Goal: Task Accomplishment & Management: Use online tool/utility

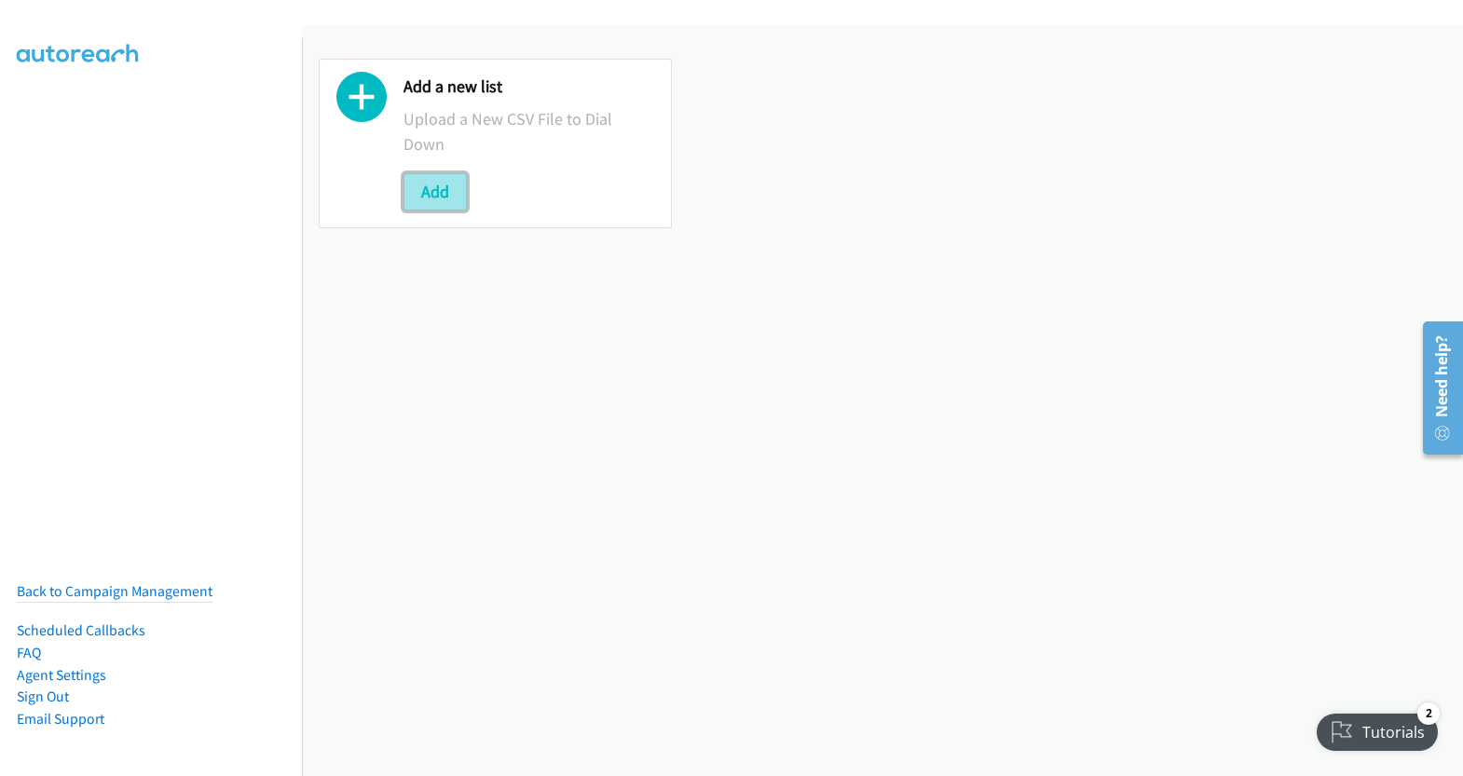
click at [420, 183] on button "Add" at bounding box center [435, 191] width 63 height 37
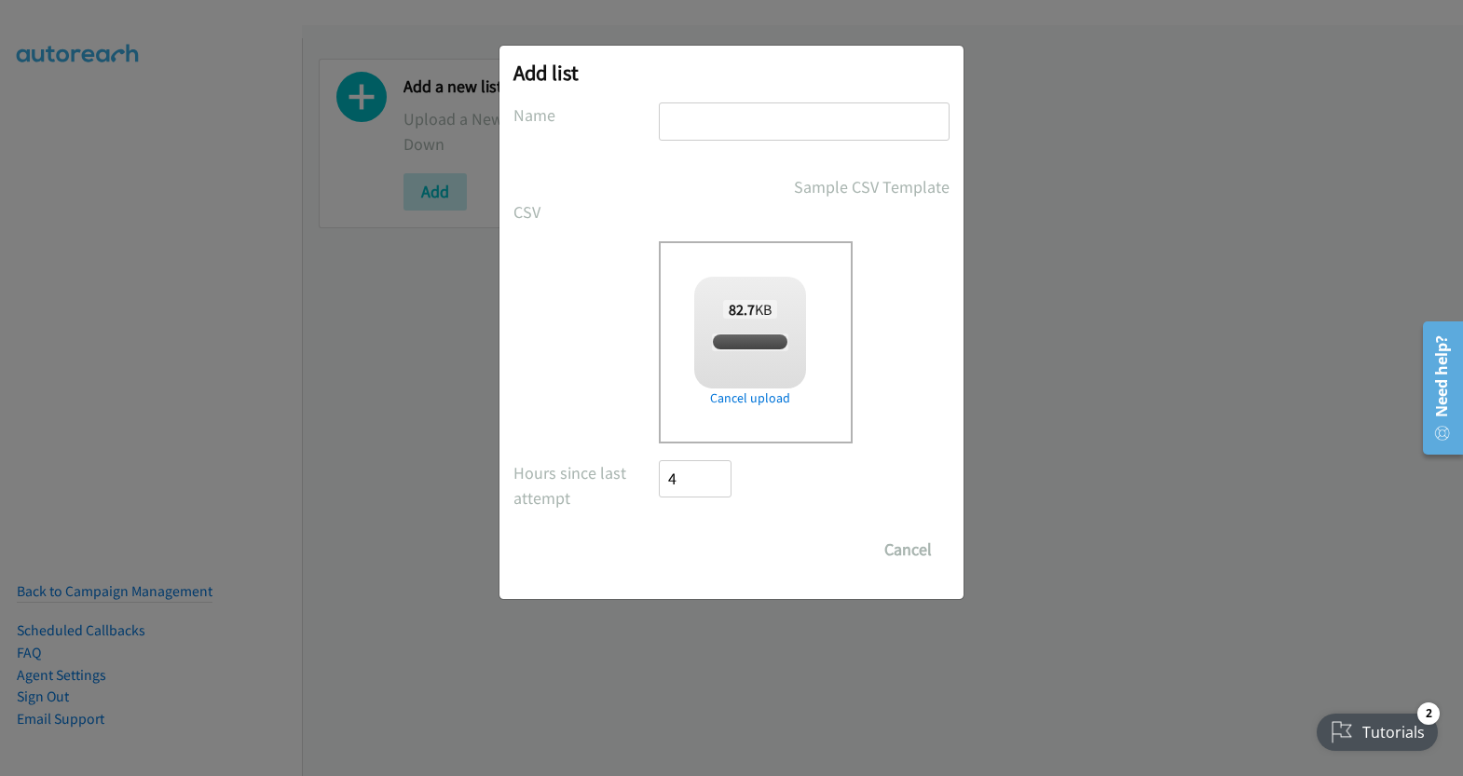
click at [771, 91] on div "Add list No phone fields were returned for that Report or List View Please uplo…" at bounding box center [732, 323] width 464 height 554
checkbox input "true"
click at [765, 114] on input "text" at bounding box center [804, 122] width 291 height 38
type input "fri"
click at [717, 549] on input "Save List" at bounding box center [708, 549] width 98 height 37
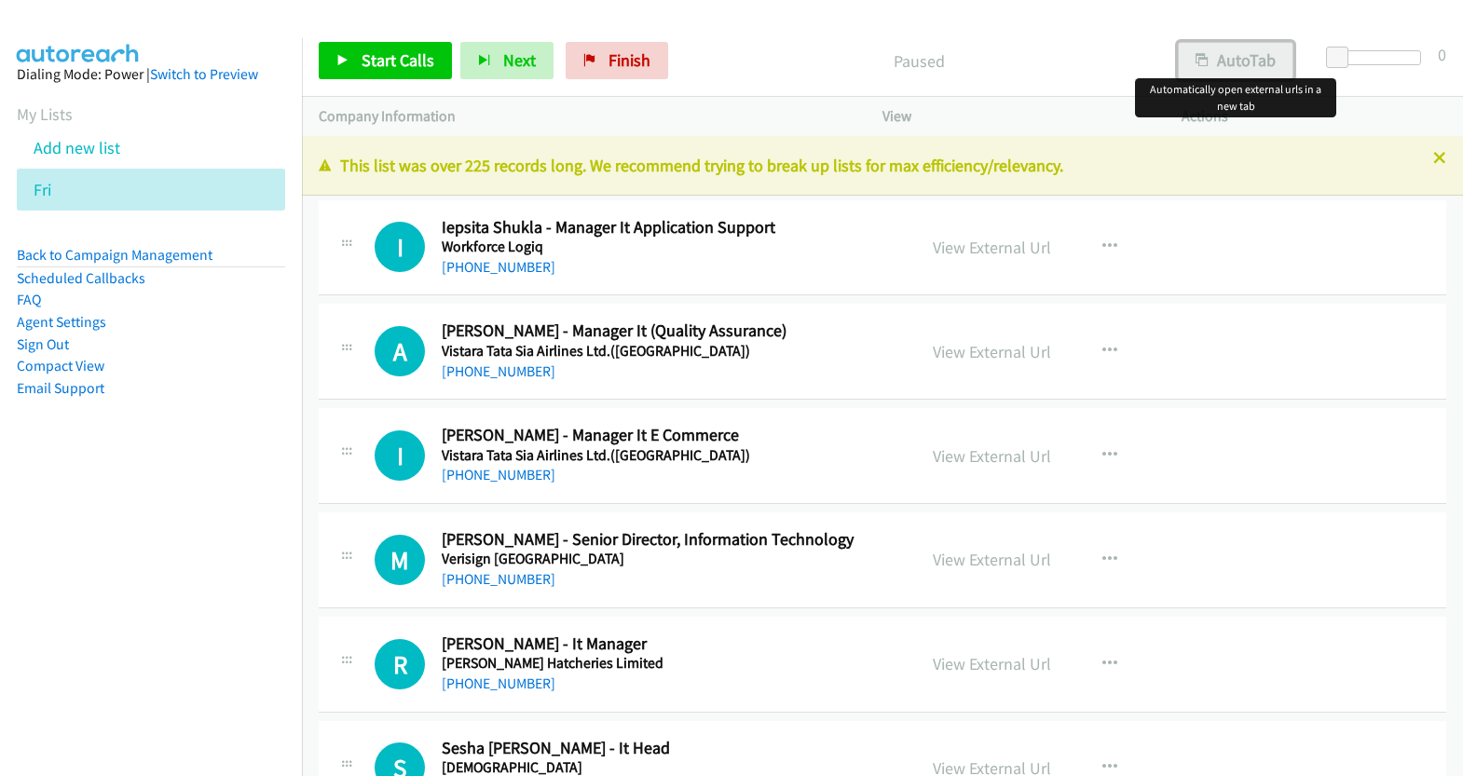
click at [1242, 55] on button "AutoTab" at bounding box center [1236, 60] width 116 height 37
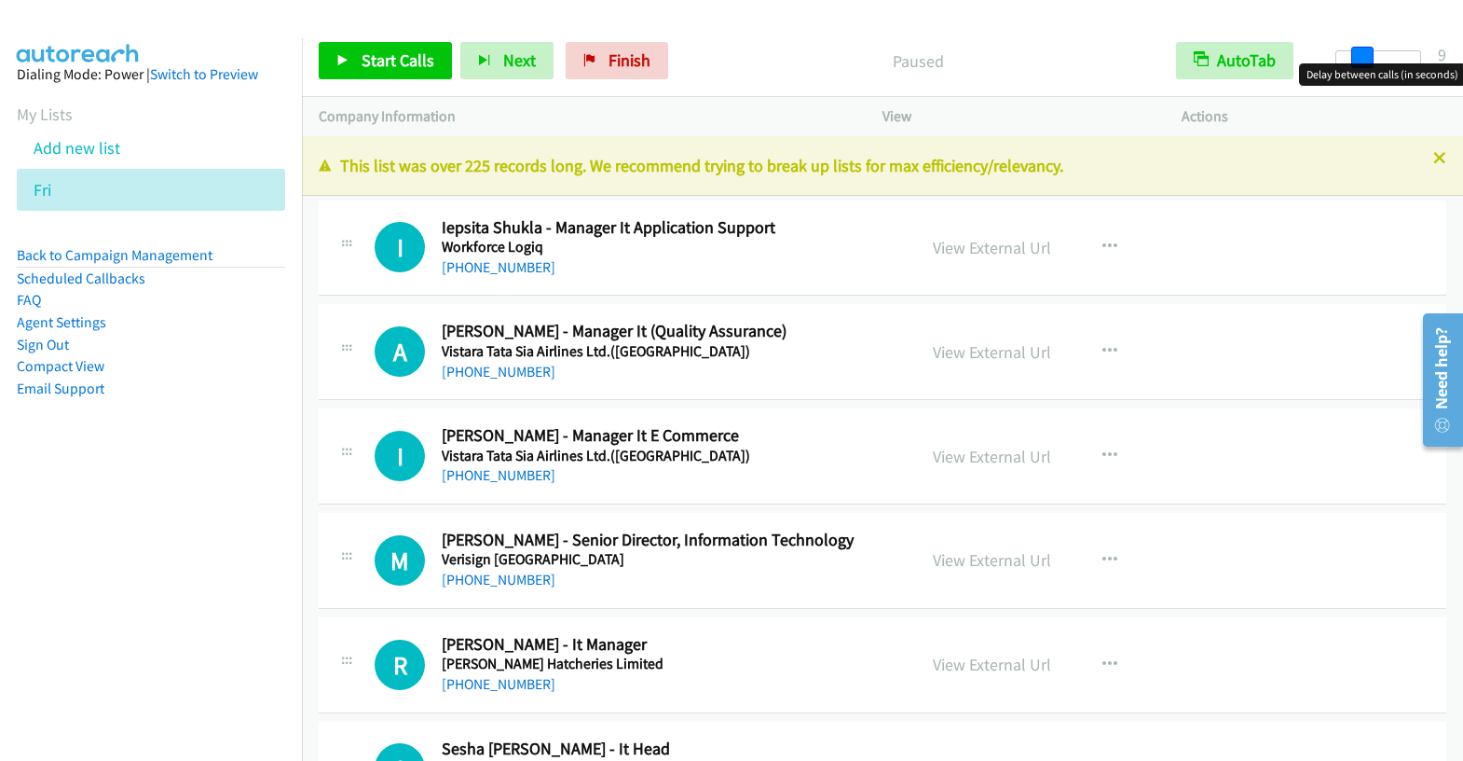
drag, startPoint x: 1342, startPoint y: 54, endPoint x: 1366, endPoint y: 61, distance: 25.1
click at [1366, 61] on span at bounding box center [1362, 58] width 22 height 22
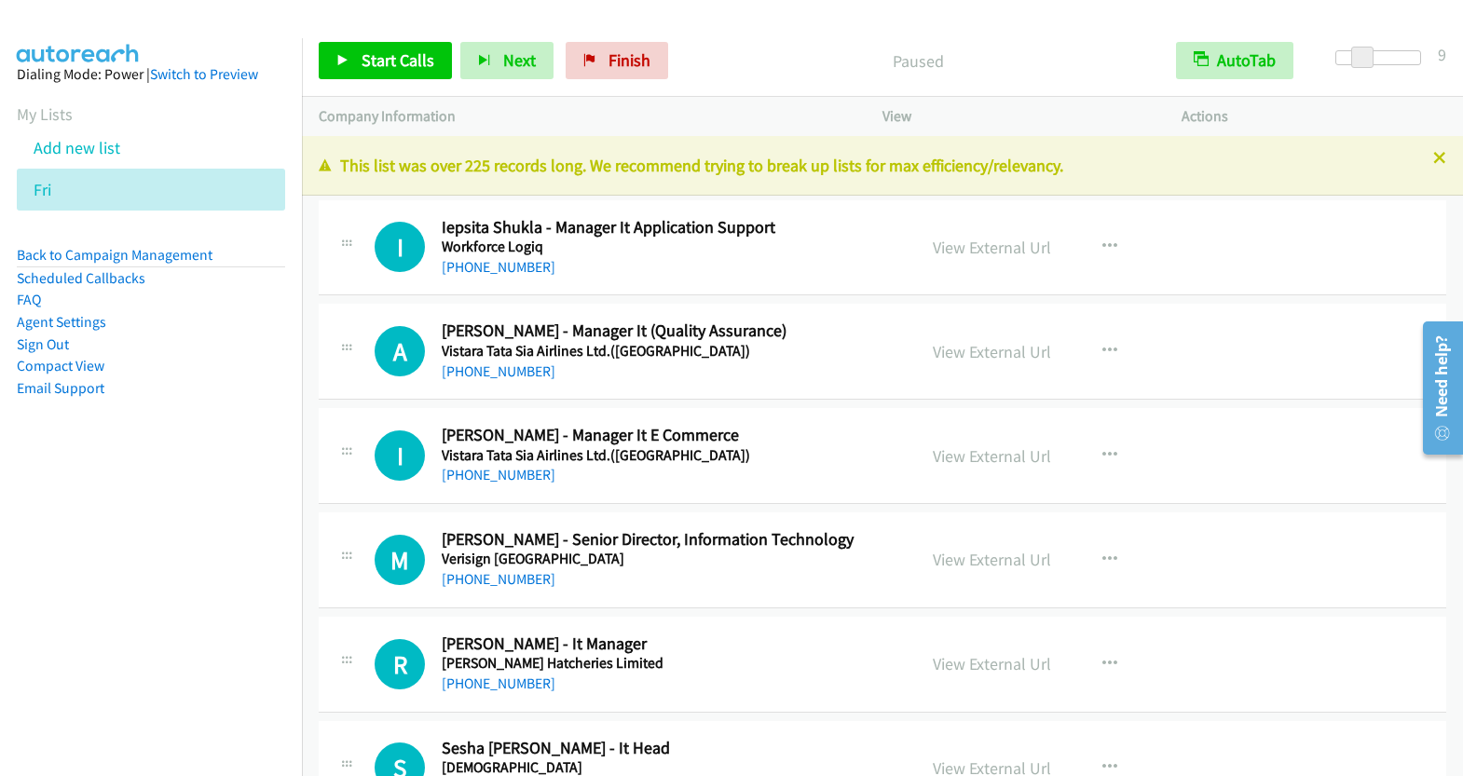
click at [1003, 258] on div "View External Url" at bounding box center [992, 247] width 118 height 25
click at [1002, 250] on link "View External Url" at bounding box center [992, 247] width 118 height 21
click at [394, 70] on span "Start Calls" at bounding box center [398, 59] width 73 height 21
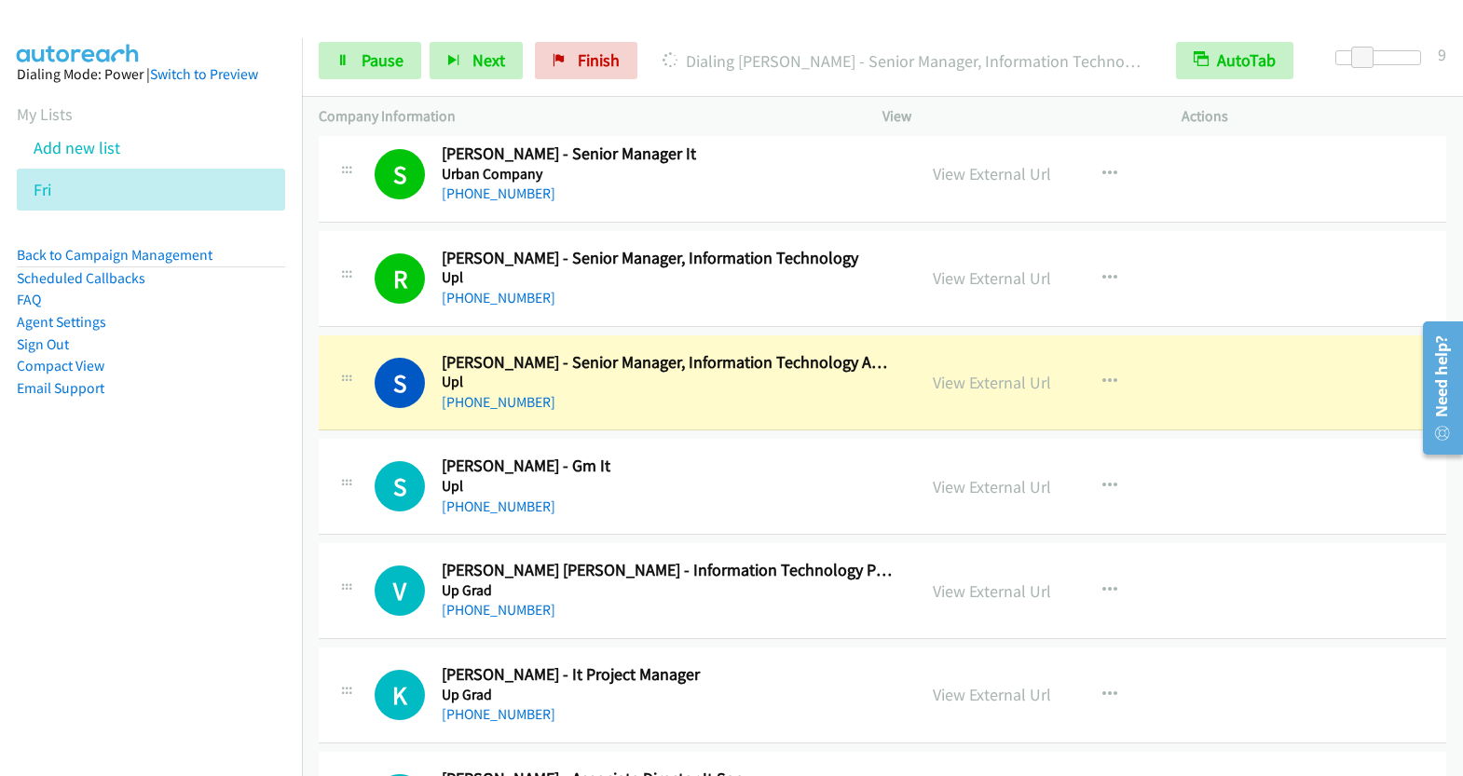
scroll to position [948, 0]
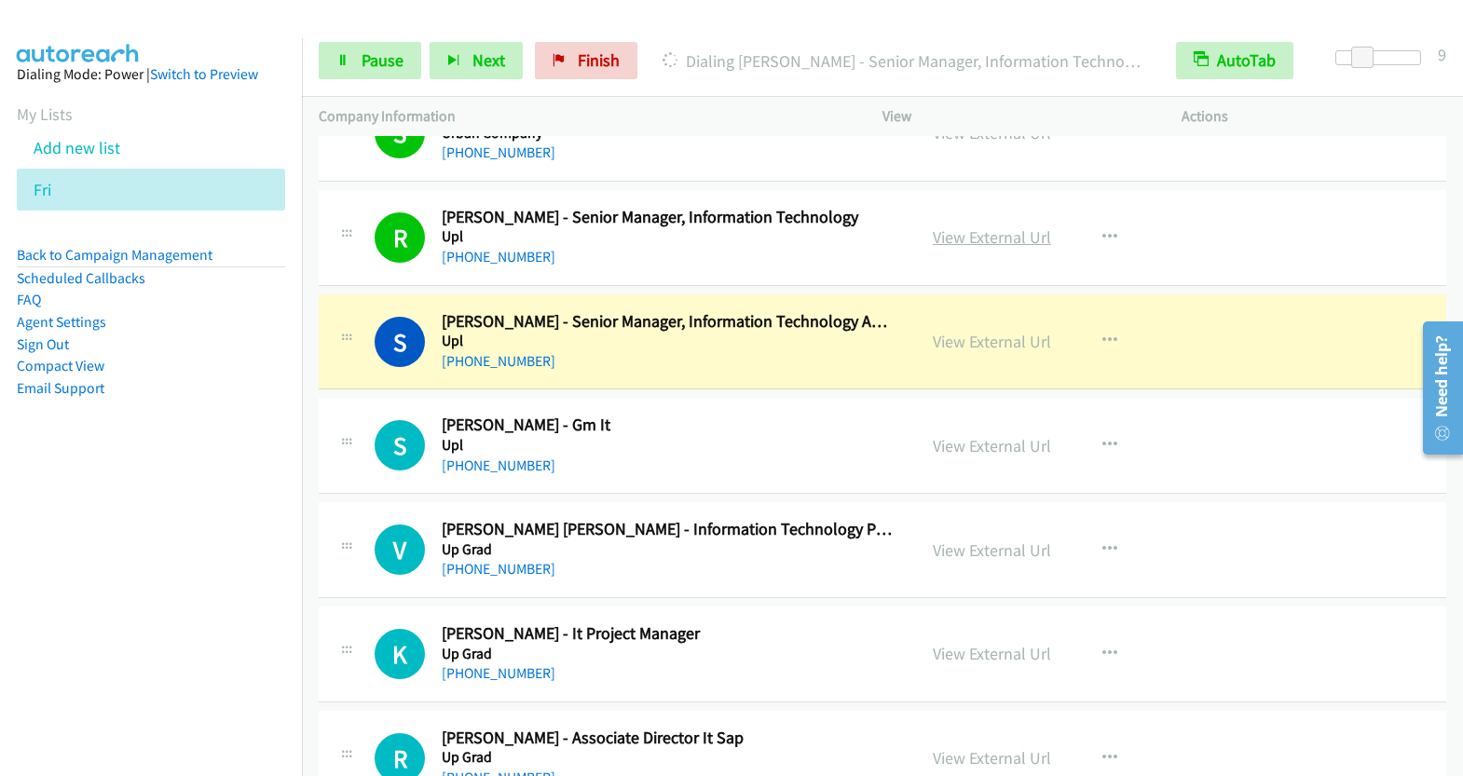
click at [963, 230] on link "View External Url" at bounding box center [992, 236] width 118 height 21
